Goal: Check status: Check status

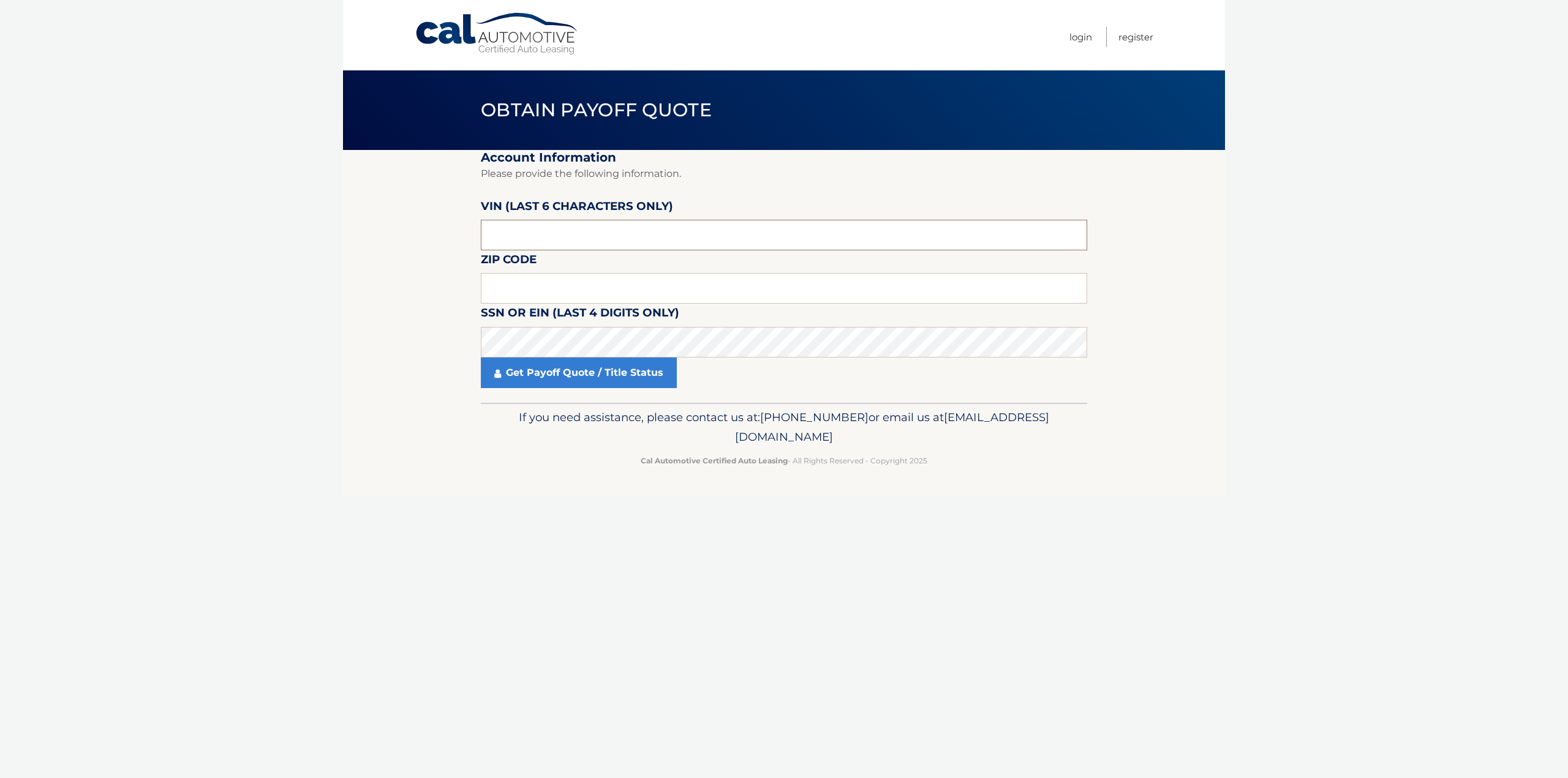
click at [644, 232] on input "text" at bounding box center [784, 235] width 607 height 31
type input "404748"
click at [829, 292] on input "text" at bounding box center [784, 289] width 607 height 31
type input "07016"
click at [570, 368] on link "Get Payoff Quote / Title Status" at bounding box center [579, 373] width 196 height 31
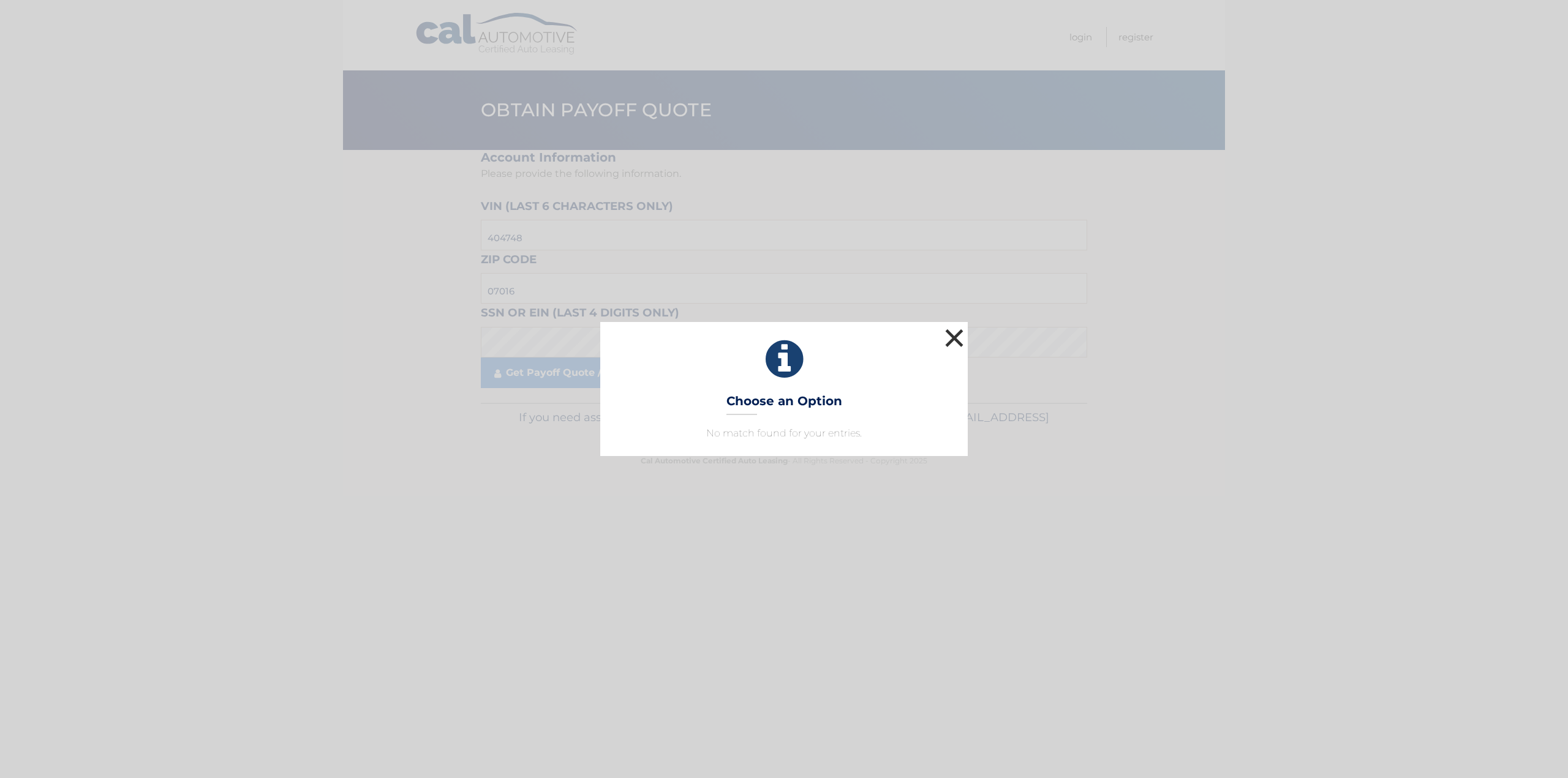
click at [957, 340] on button "×" at bounding box center [955, 338] width 25 height 25
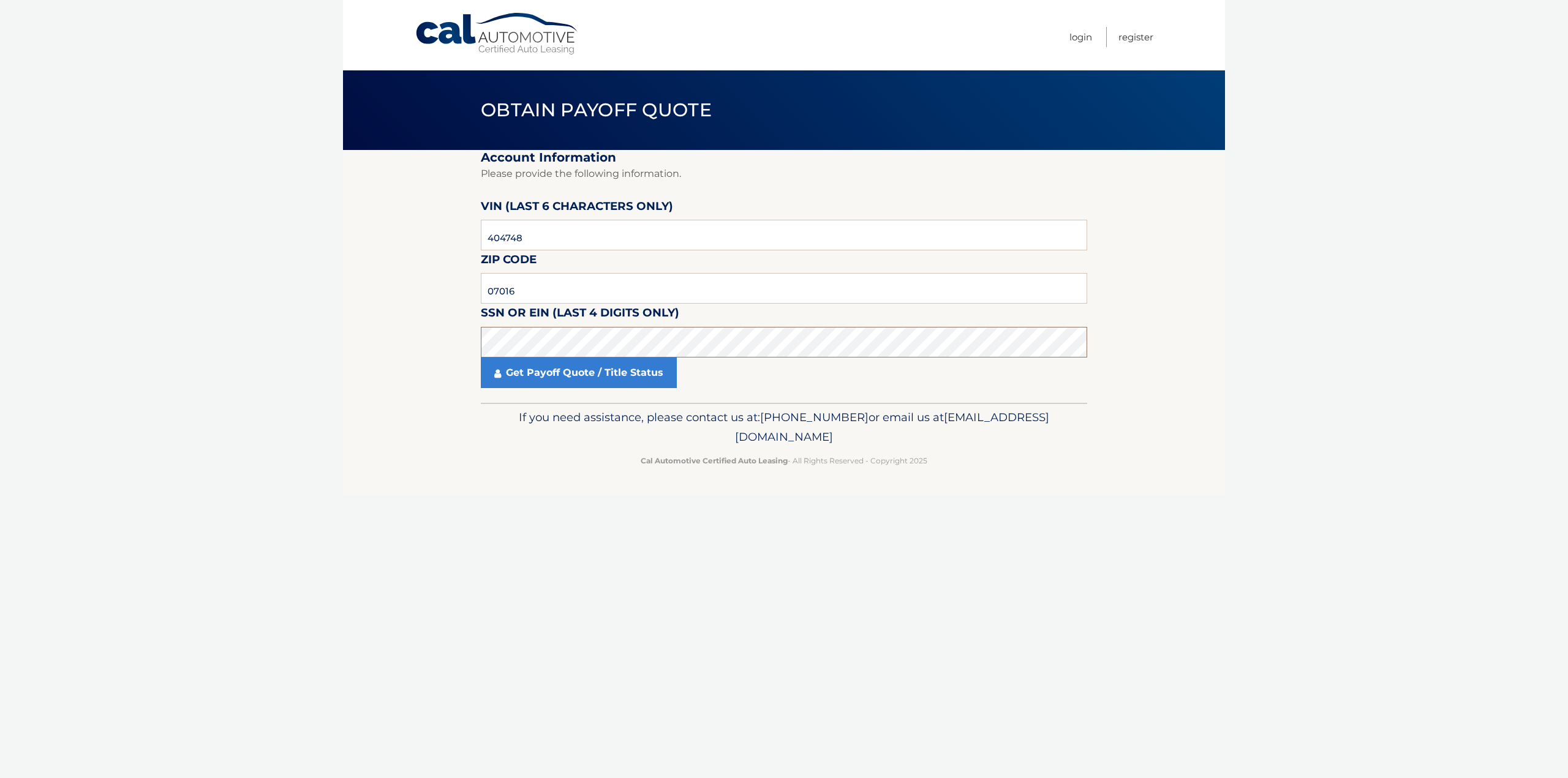
click at [117, 250] on body "Cal Automotive Menu Login Register Obtain Payoff Quote" at bounding box center [784, 389] width 1568 height 778
click at [581, 374] on link "Get Payoff Quote / Title Status" at bounding box center [579, 373] width 196 height 31
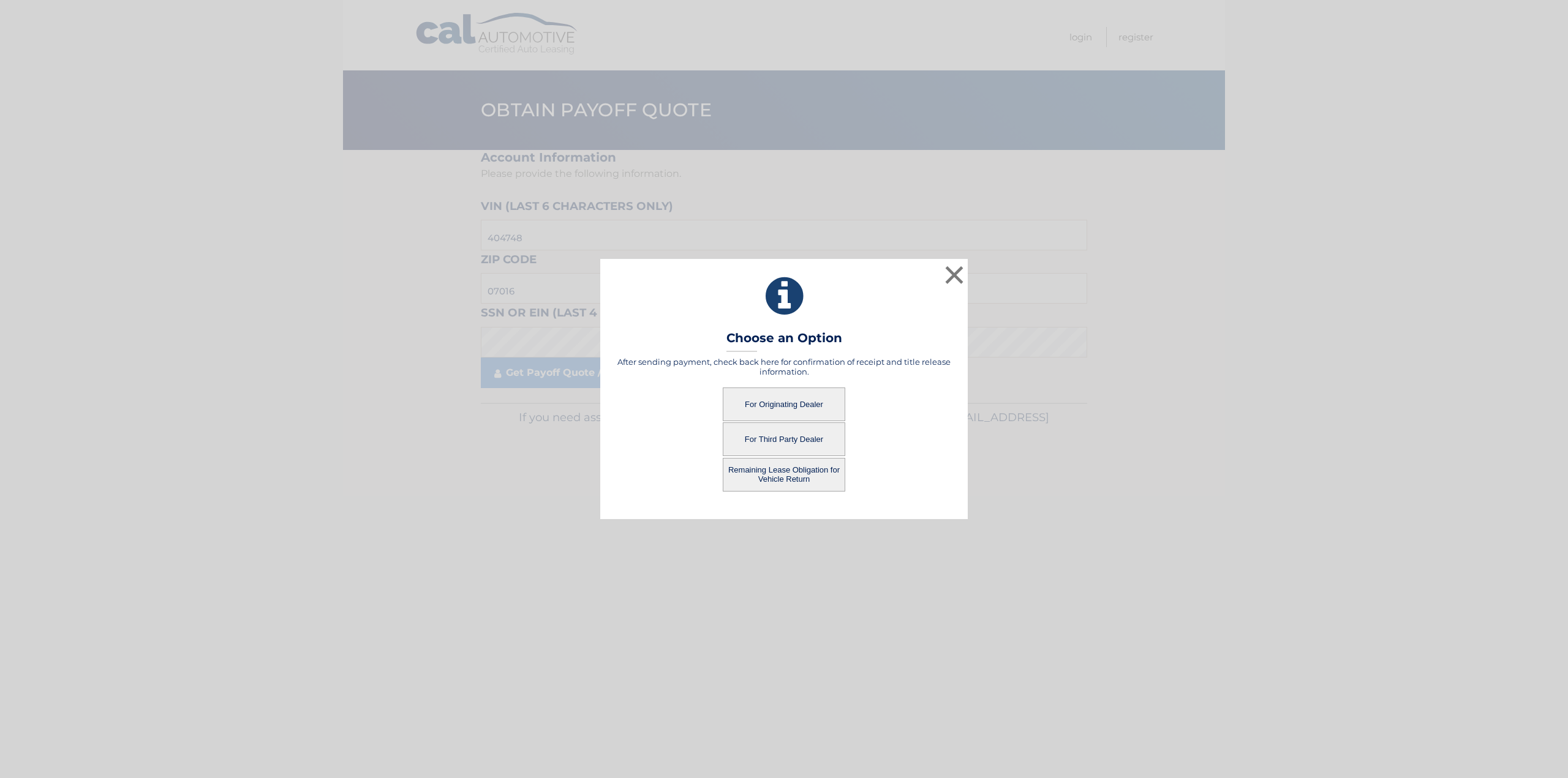
click at [809, 405] on button "For Originating Dealer" at bounding box center [784, 404] width 122 height 33
click at [800, 415] on button "For Originating Dealer" at bounding box center [784, 404] width 122 height 33
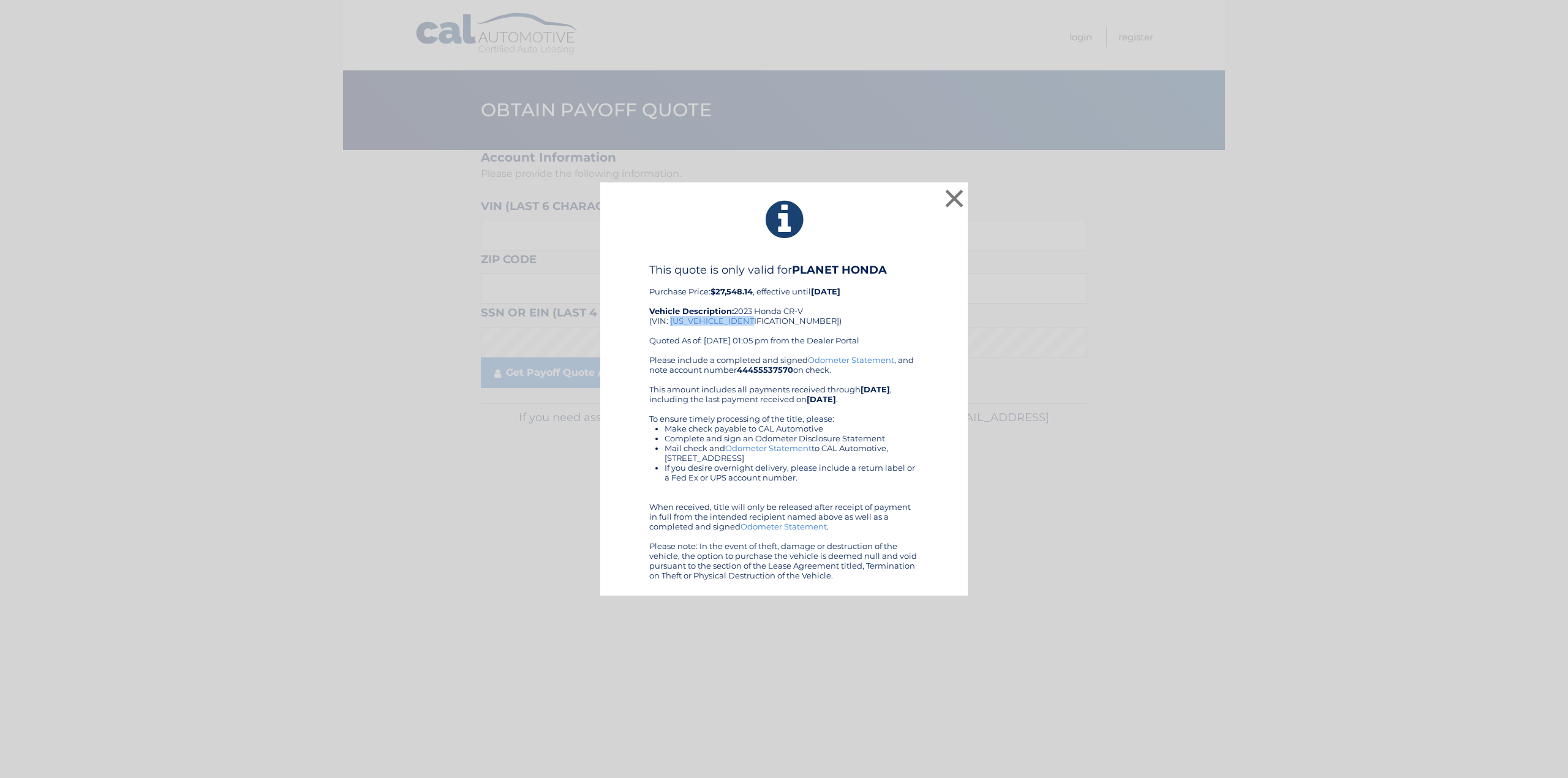
drag, startPoint x: 759, startPoint y: 319, endPoint x: 671, endPoint y: 319, distance: 88.0
click at [670, 319] on div "This quote is only valid for PLANET HONDA Purchase Price: $27,548.14 , effectiv…" at bounding box center [784, 309] width 270 height 92
copy div "2HKRS4H74PH404748"
click at [957, 196] on button "×" at bounding box center [955, 198] width 25 height 25
